Goal: Navigation & Orientation: Understand site structure

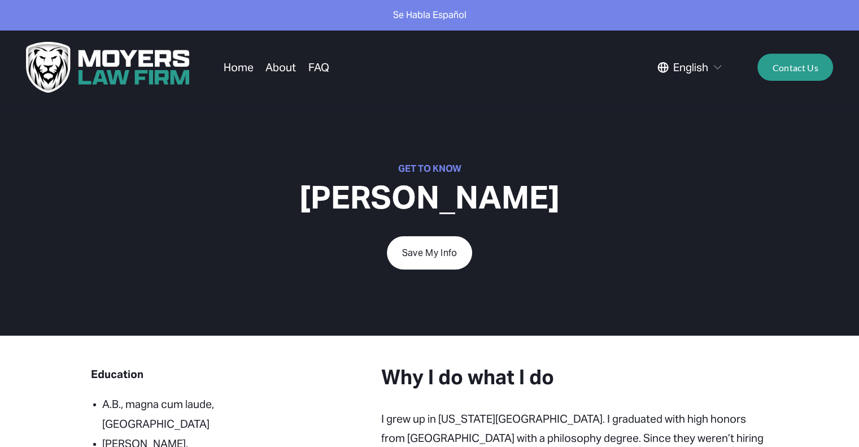
click at [243, 65] on link "Home" at bounding box center [239, 66] width 30 height 21
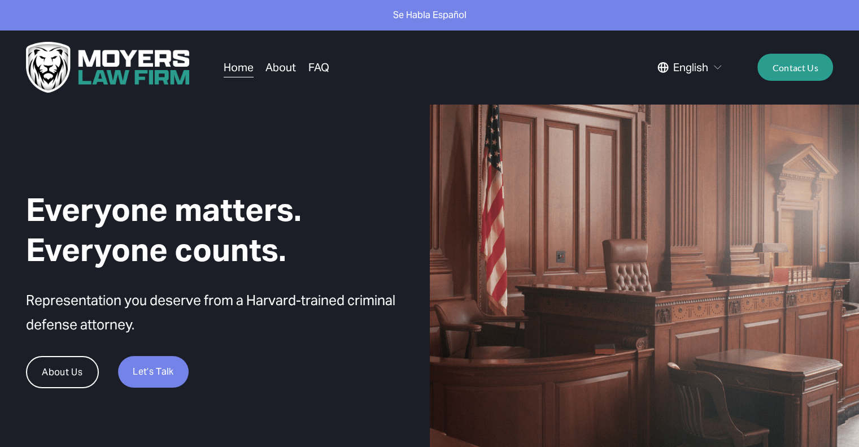
click at [282, 73] on link "About" at bounding box center [280, 66] width 30 height 21
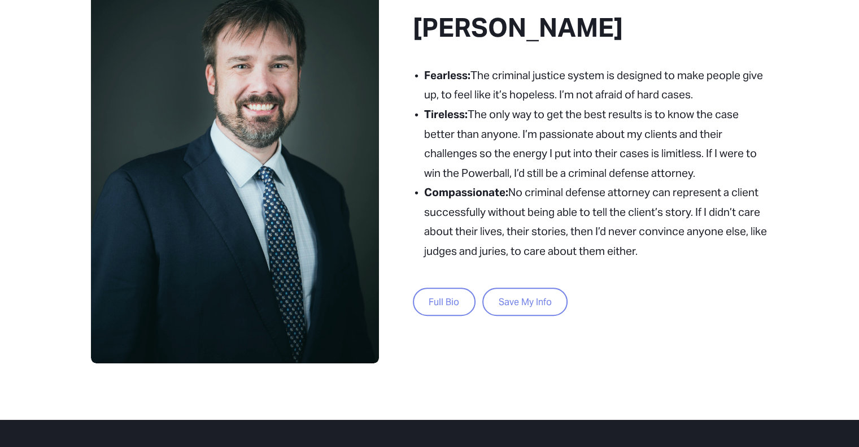
scroll to position [510, 0]
